Goal: Navigation & Orientation: Find specific page/section

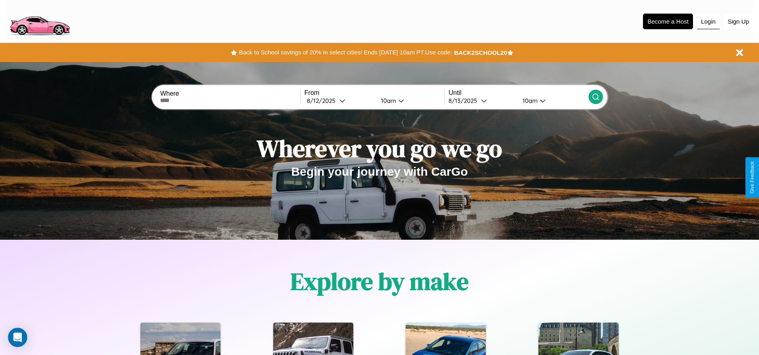
click at [708, 21] on button "Login" at bounding box center [708, 21] width 23 height 15
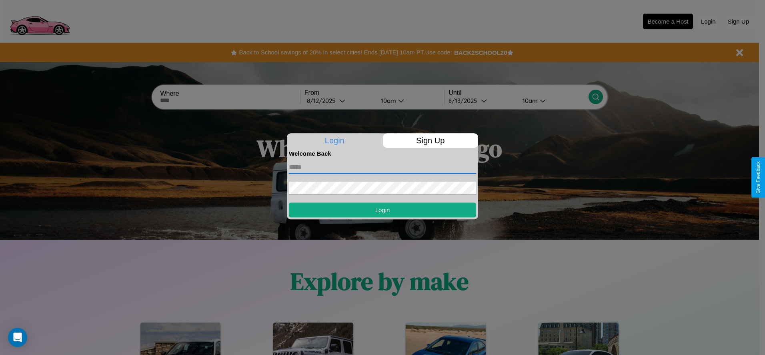
click at [383, 167] on input "text" at bounding box center [382, 167] width 187 height 13
type input "**********"
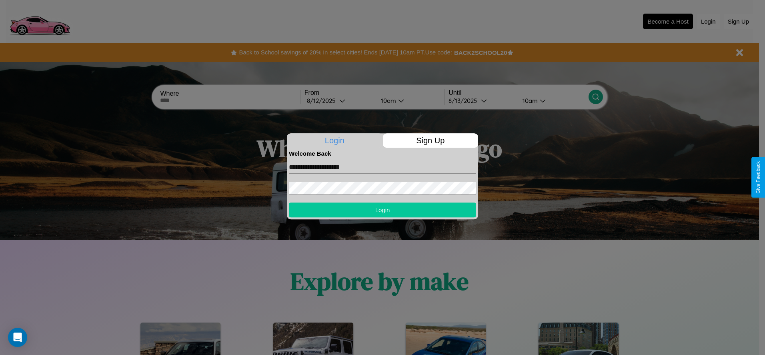
click at [383, 210] on button "Login" at bounding box center [382, 209] width 187 height 15
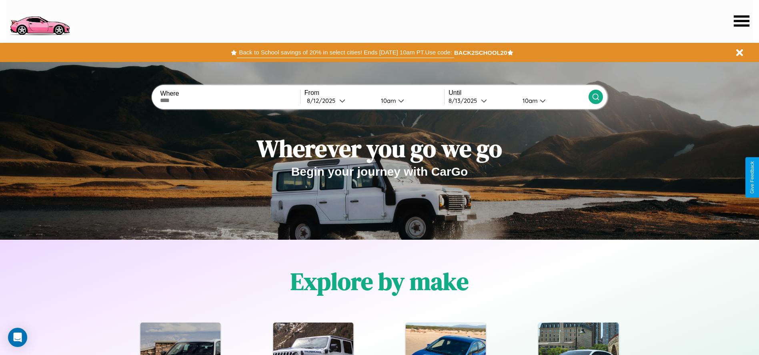
click at [345, 52] on button "Back to School savings of 20% in select cities! Ends [DATE] 10am PT. Use code:" at bounding box center [345, 52] width 217 height 11
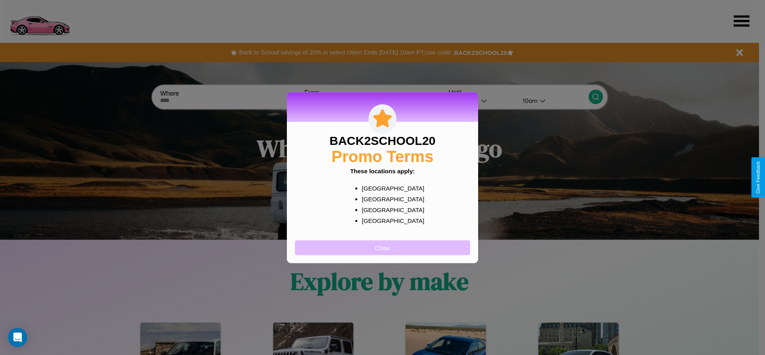
click at [383, 247] on button "Close" at bounding box center [382, 247] width 175 height 15
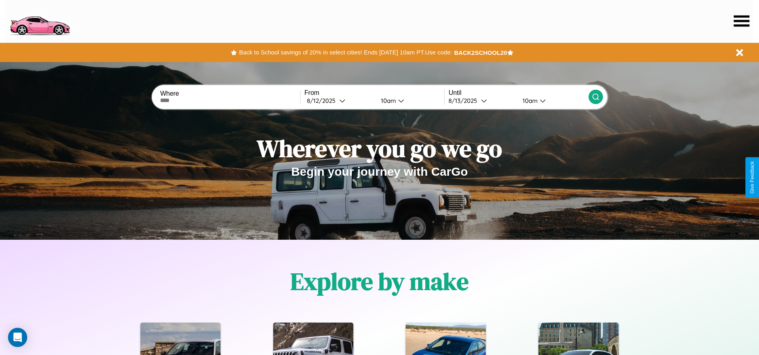
click at [741, 21] on icon at bounding box center [742, 20] width 16 height 11
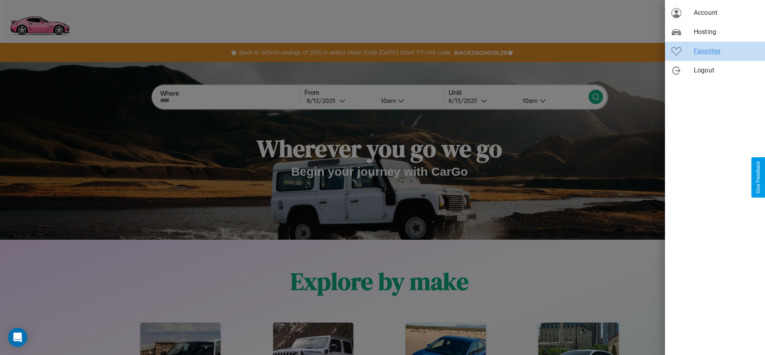
click at [715, 51] on span "Favorites" at bounding box center [726, 51] width 65 height 10
